Goal: Communication & Community: Answer question/provide support

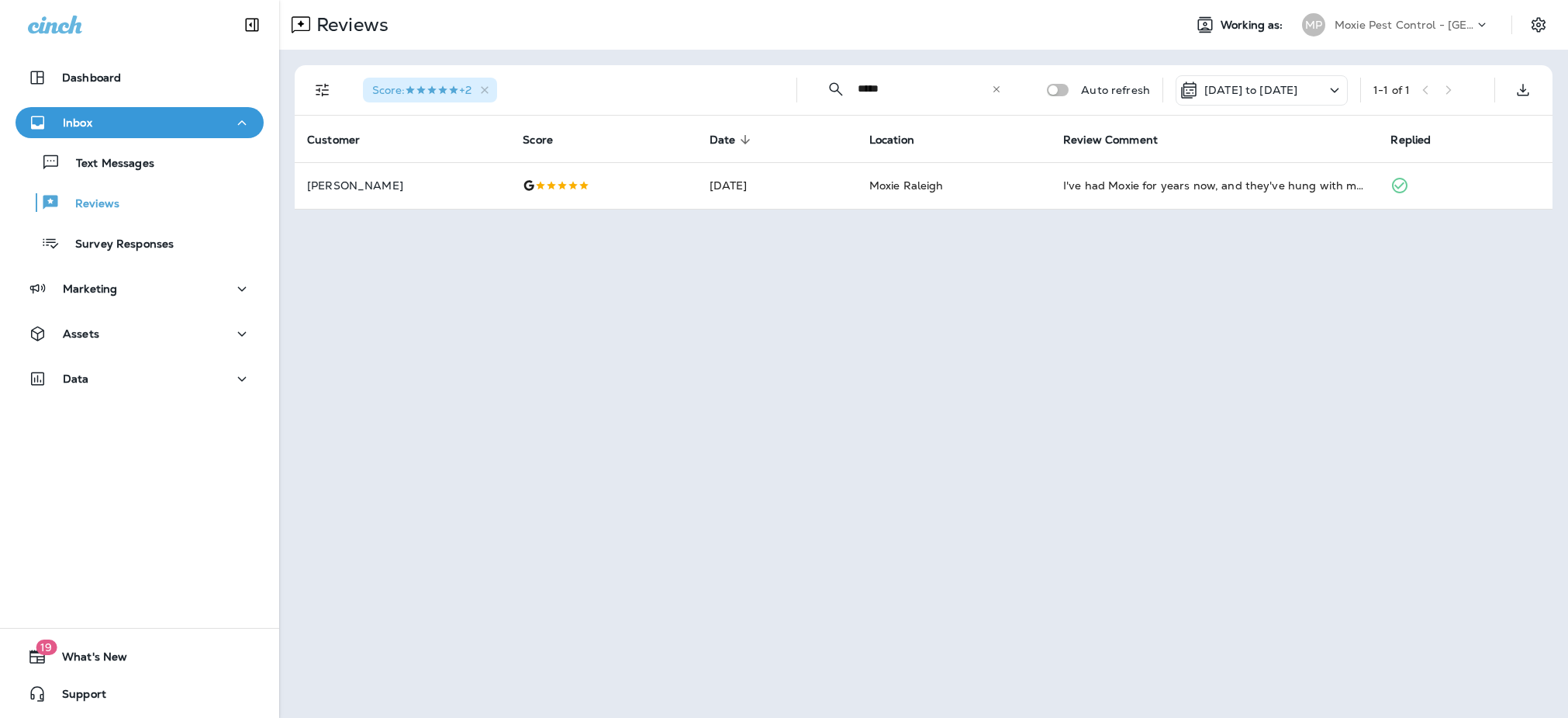
click at [1414, 23] on p "Moxie Pest Control - [GEOGRAPHIC_DATA]" at bounding box center [1404, 24] width 140 height 12
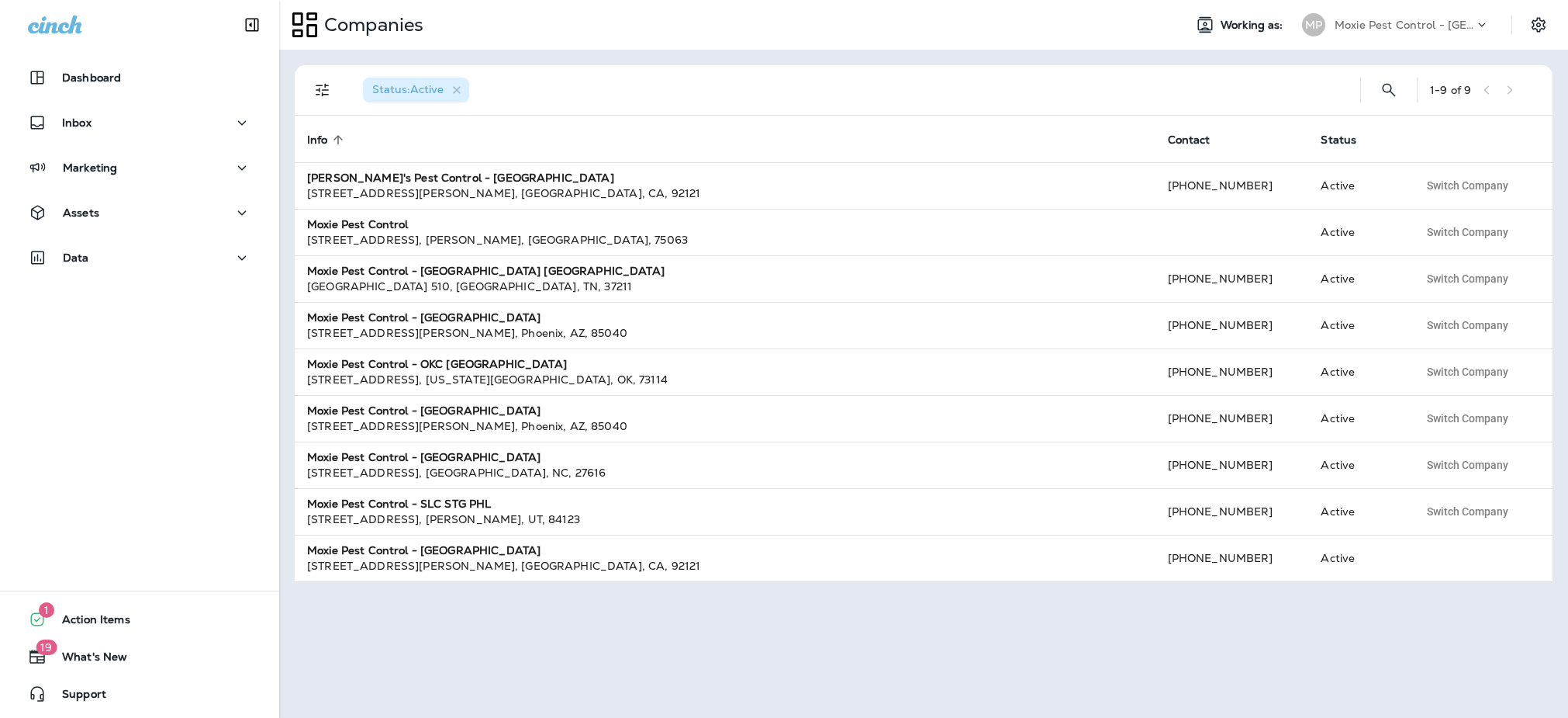
click at [1345, 14] on div "Moxie Pest Control - [GEOGRAPHIC_DATA]" at bounding box center [1404, 24] width 140 height 24
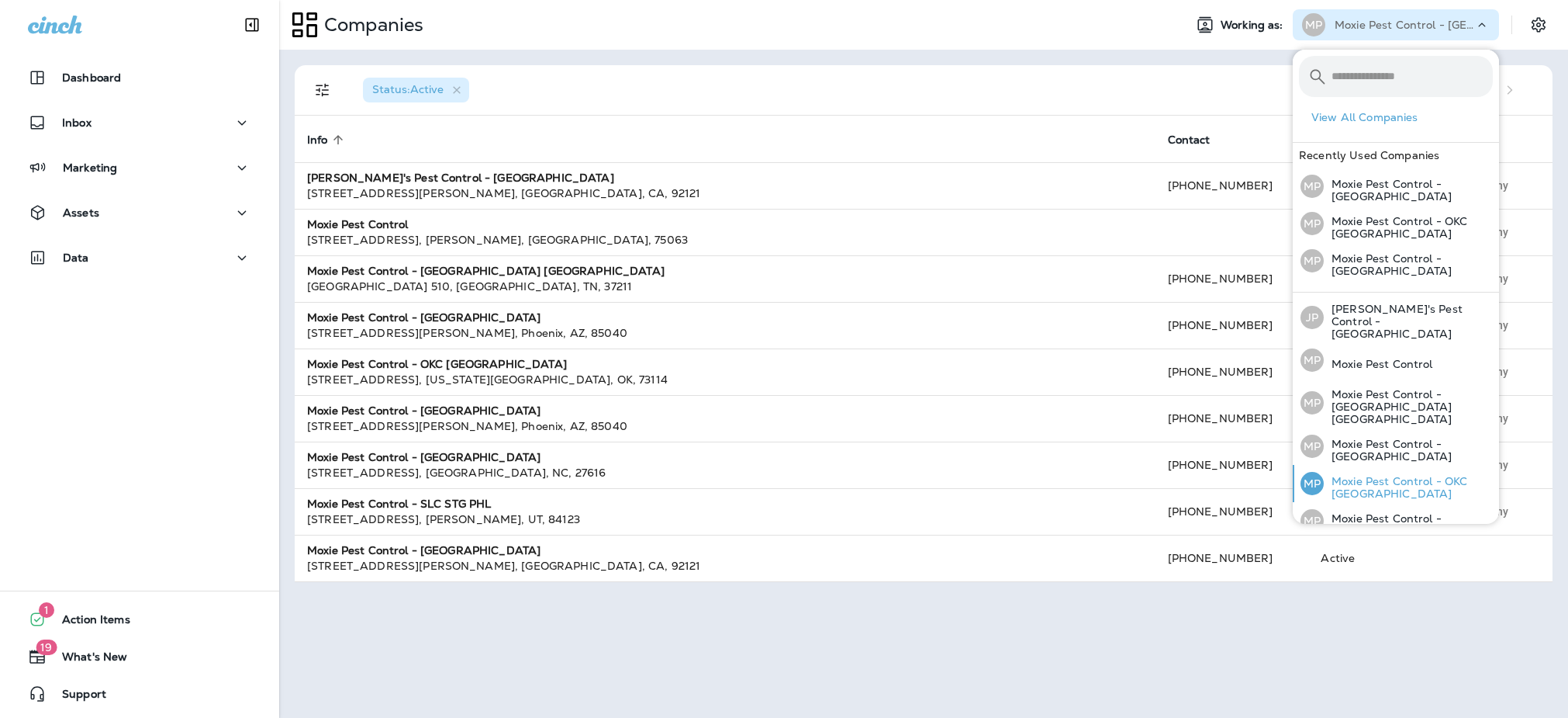
click at [1409, 475] on p "Moxie Pest Control - OKC [GEOGRAPHIC_DATA]" at bounding box center [1409, 487] width 169 height 24
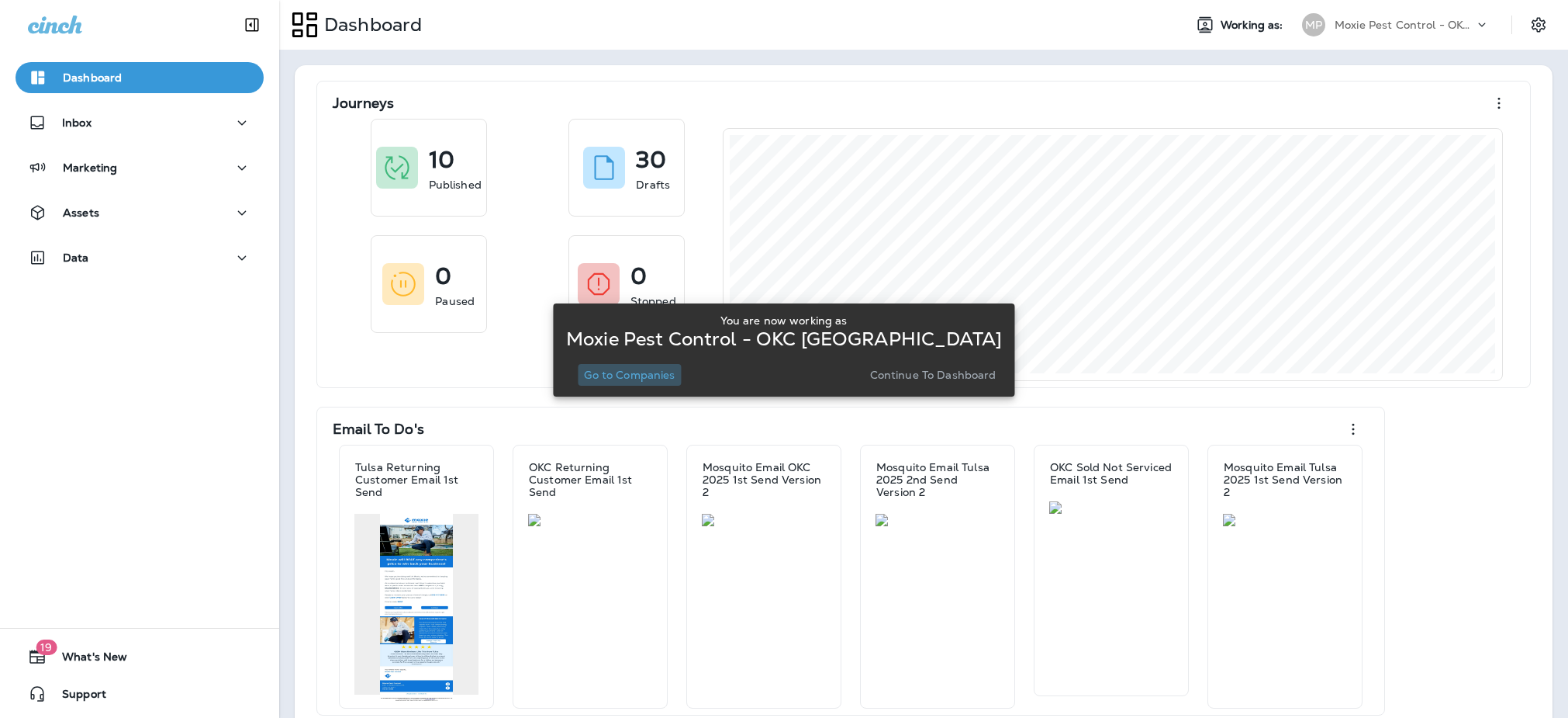
click at [635, 372] on p "Go to Companies" at bounding box center [630, 374] width 91 height 12
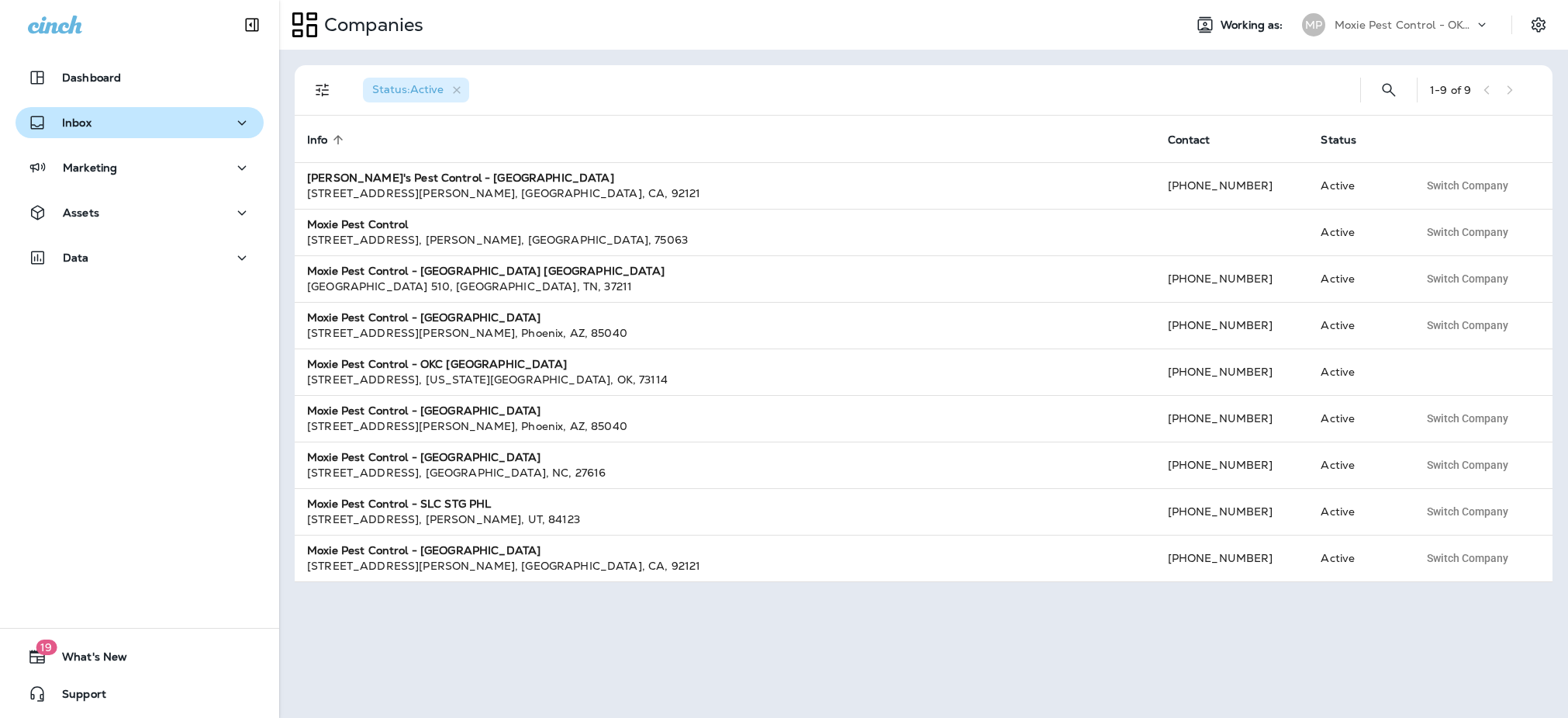
click at [144, 114] on div "Inbox" at bounding box center [139, 123] width 223 height 20
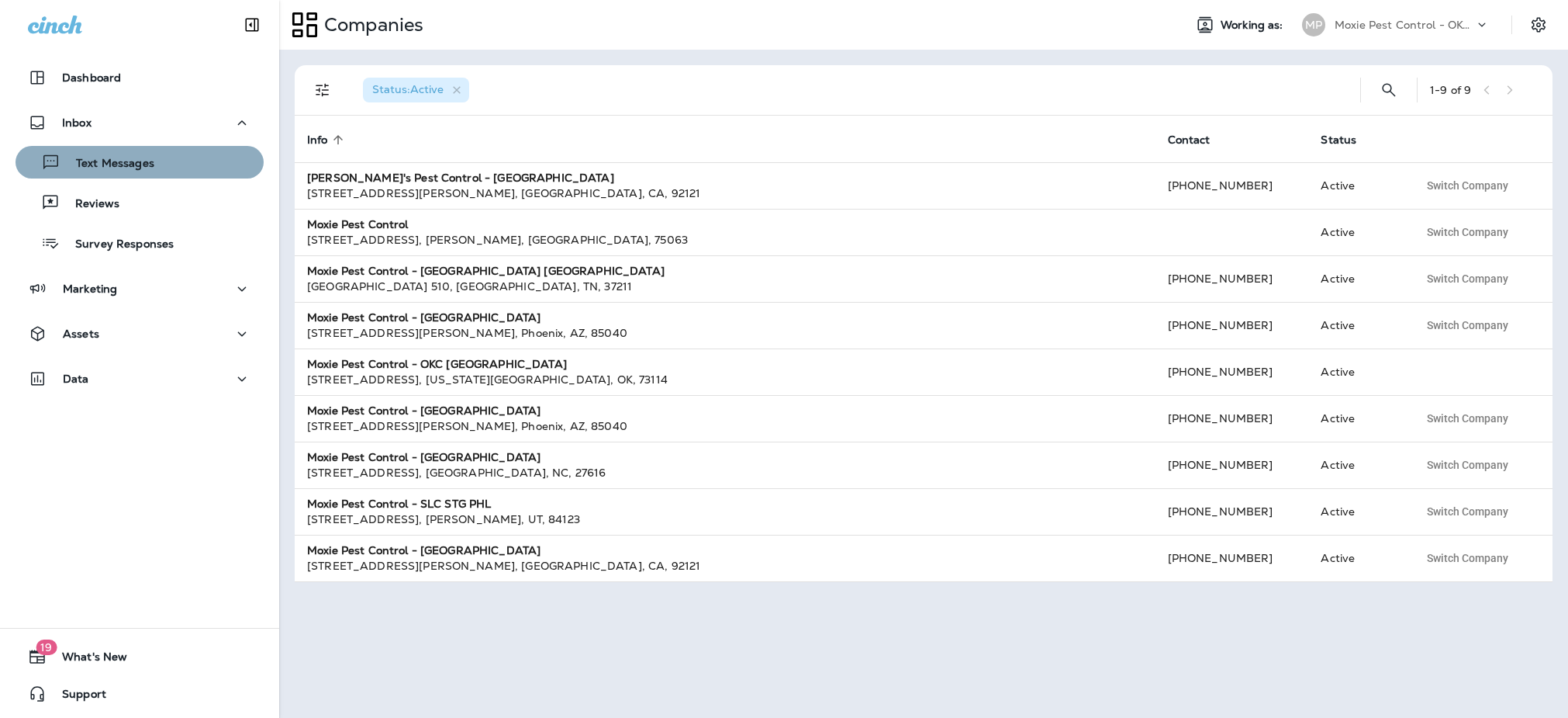
click at [184, 156] on div "Text Messages" at bounding box center [140, 162] width 236 height 24
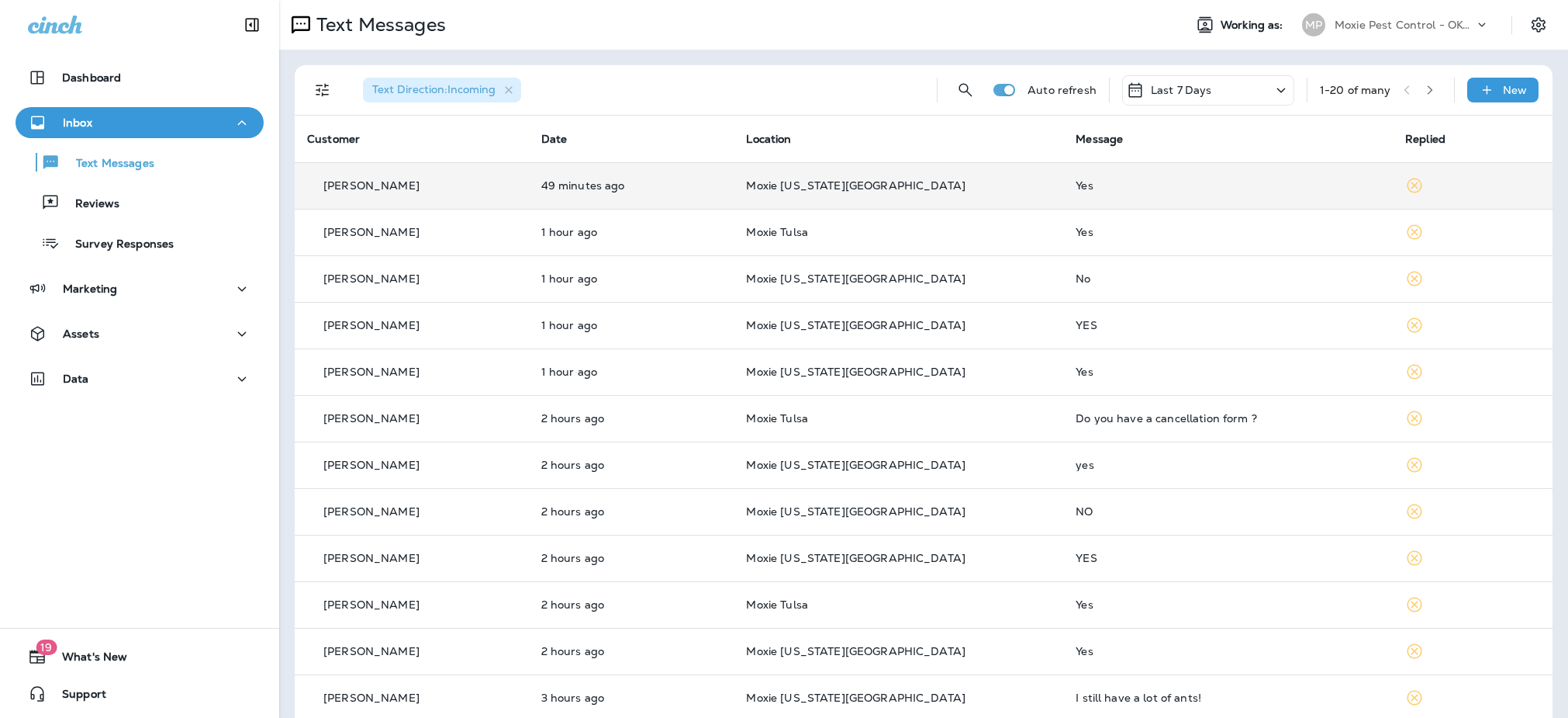
click at [1138, 205] on td "Yes" at bounding box center [1228, 185] width 330 height 46
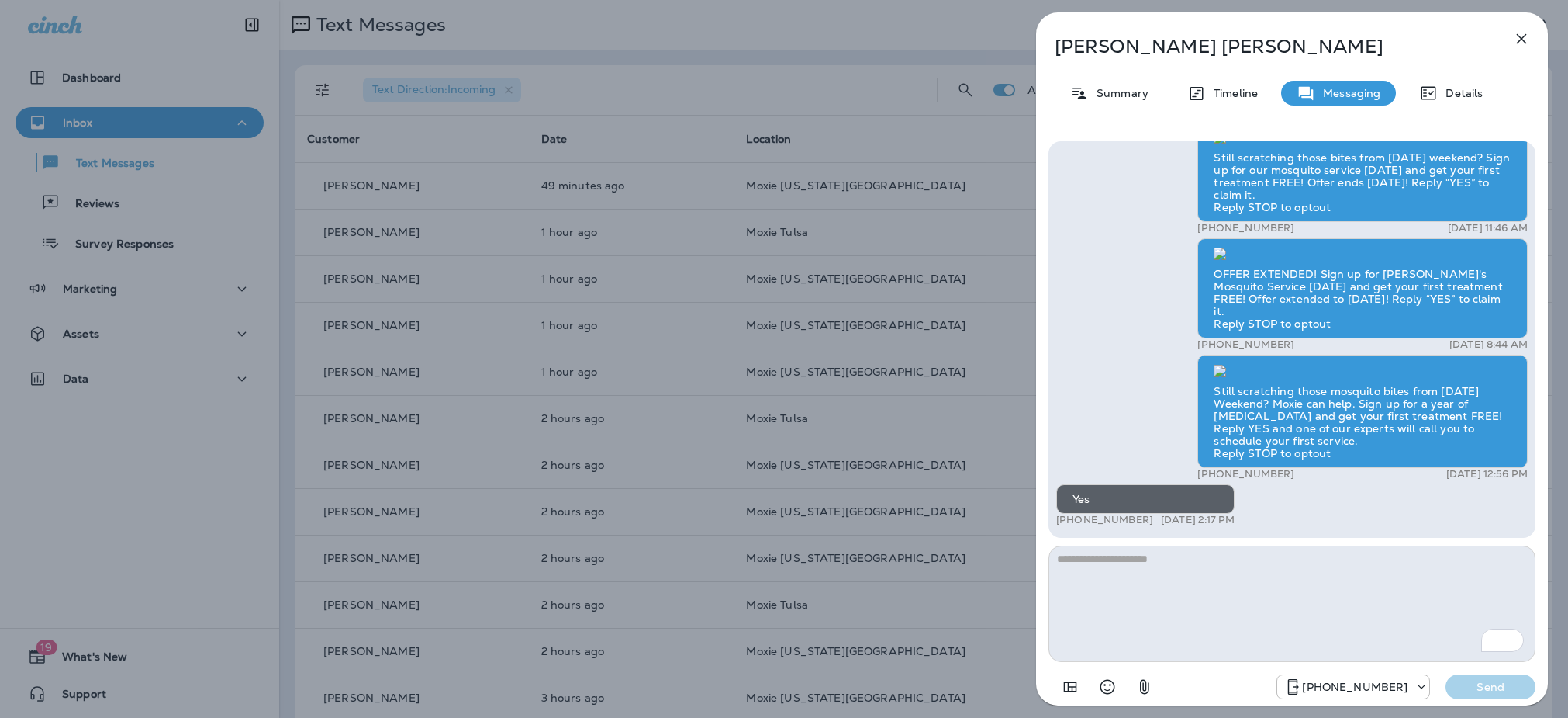
click at [1521, 43] on icon "button" at bounding box center [1522, 38] width 19 height 19
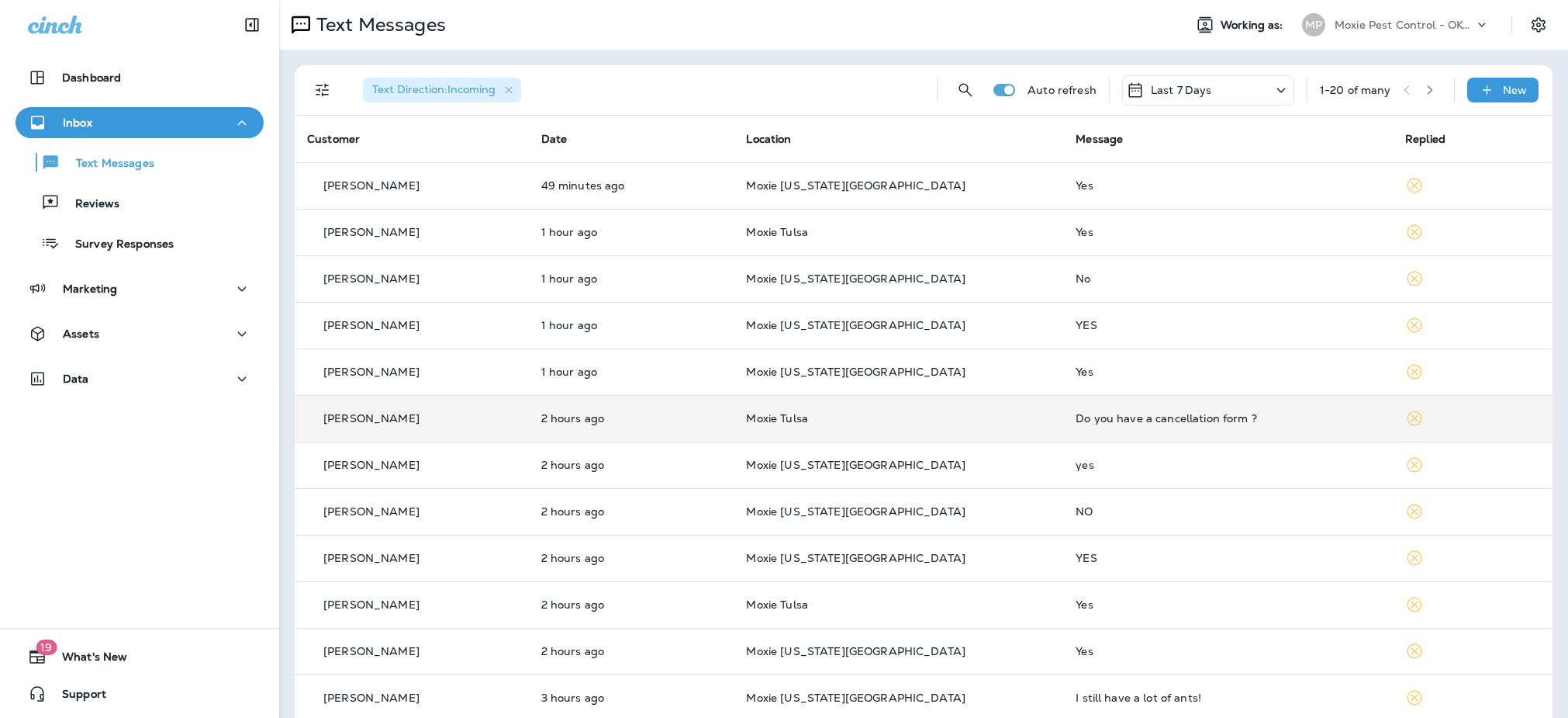
click at [1219, 421] on div "Do you have a cancellation form ?" at bounding box center [1228, 418] width 305 height 12
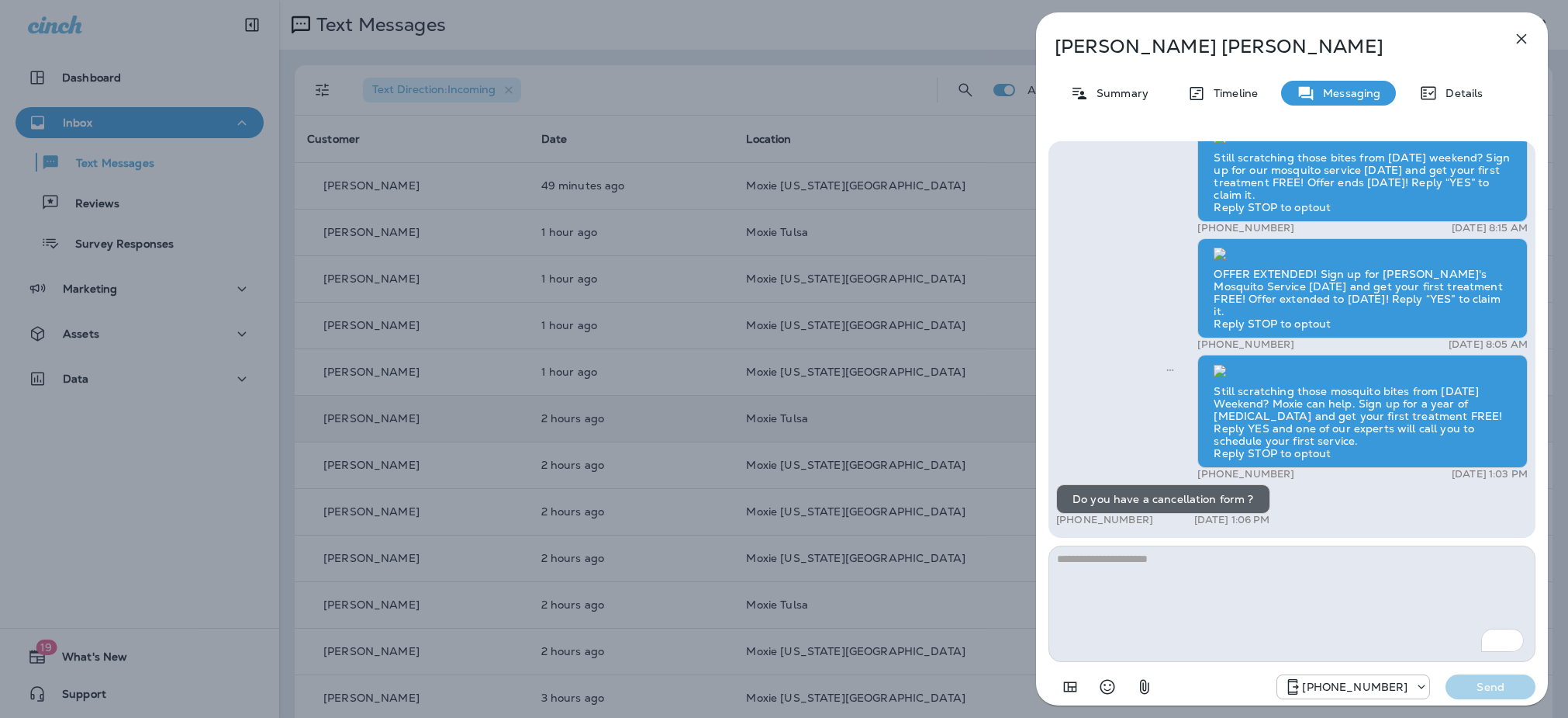
click at [1517, 45] on icon "button" at bounding box center [1522, 38] width 19 height 19
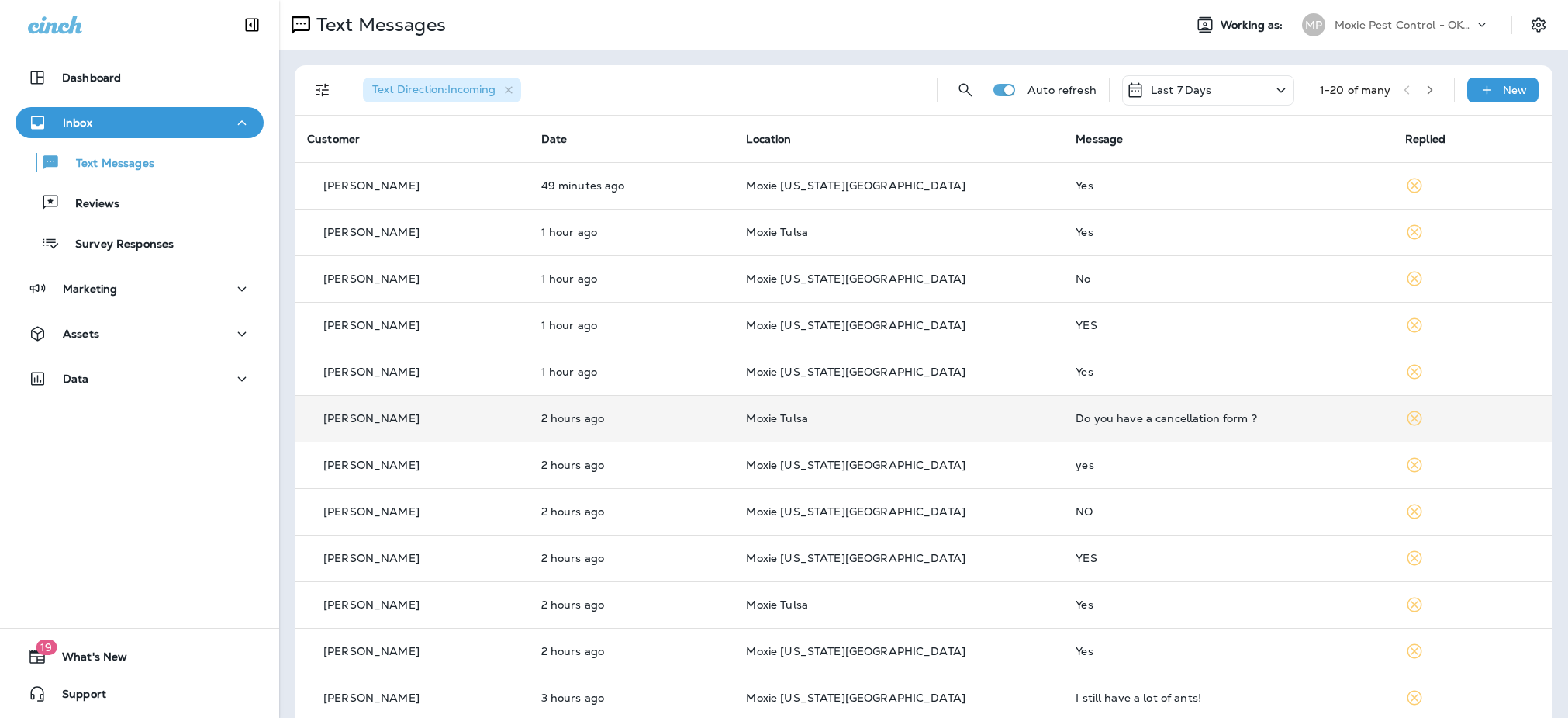
click at [1431, 90] on icon "button" at bounding box center [1430, 90] width 6 height 9
